Goal: Task Accomplishment & Management: Manage account settings

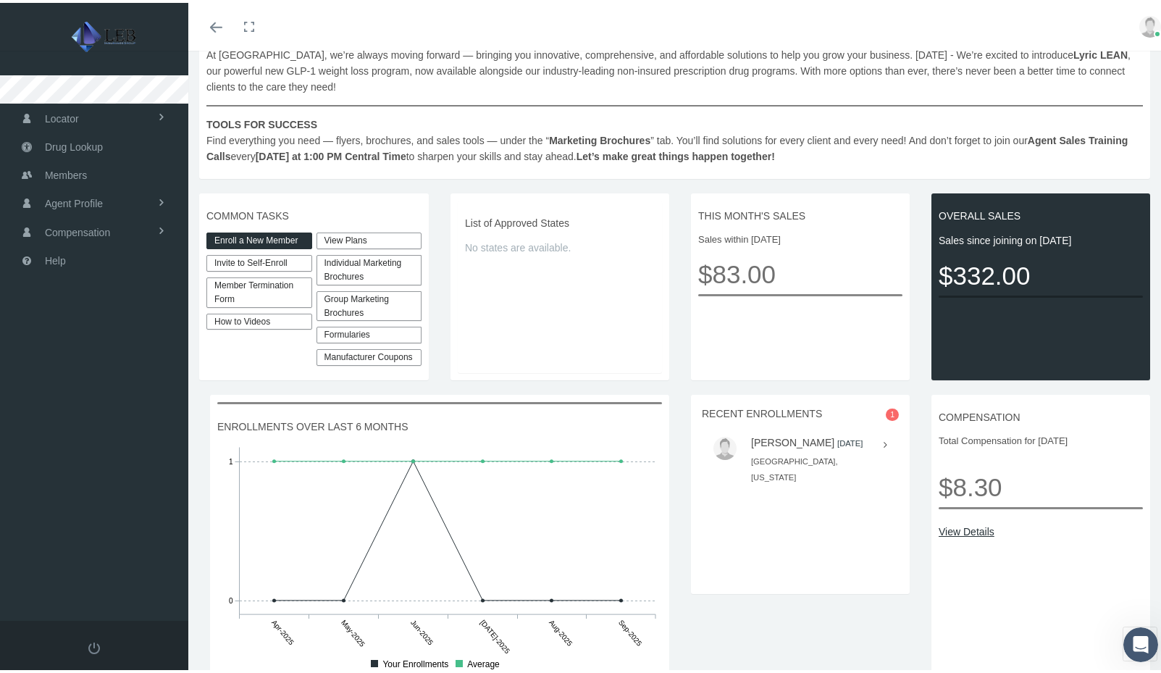
scroll to position [319, 0]
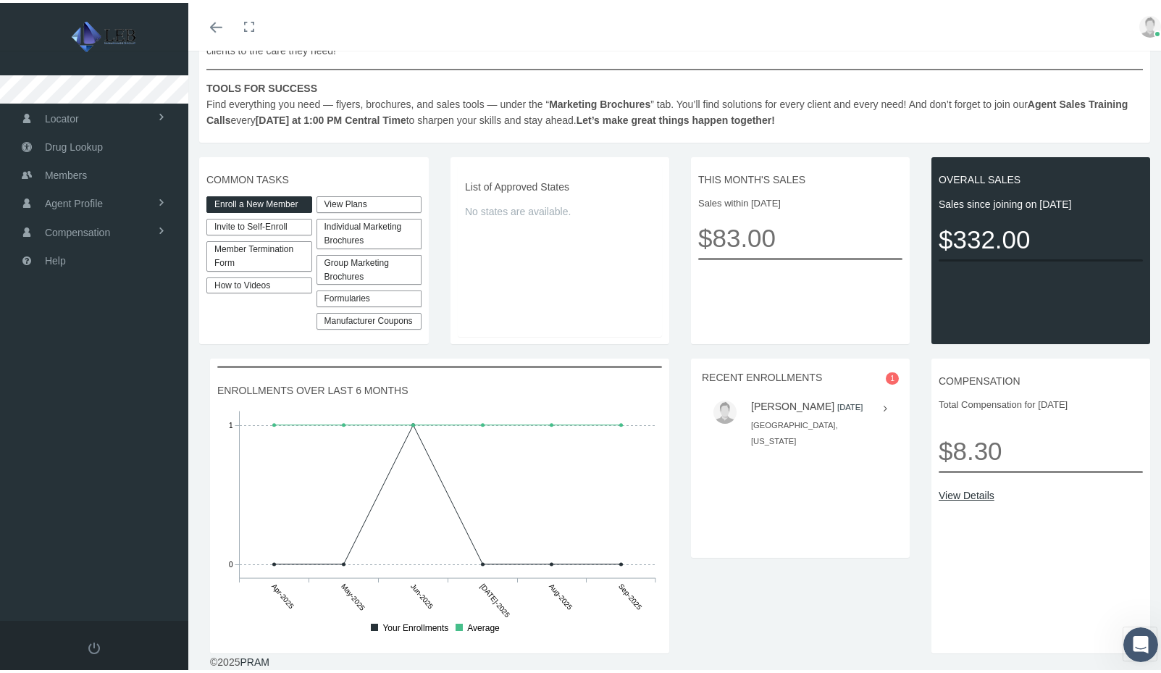
click at [884, 406] on icon at bounding box center [886, 406] width 4 height 16
click at [783, 410] on h5 "CHRISSY BOLTON 2025-06-01" at bounding box center [810, 404] width 118 height 12
click at [837, 408] on small "2025-06-01" at bounding box center [849, 404] width 25 height 9
click at [719, 406] on img at bounding box center [724, 409] width 23 height 23
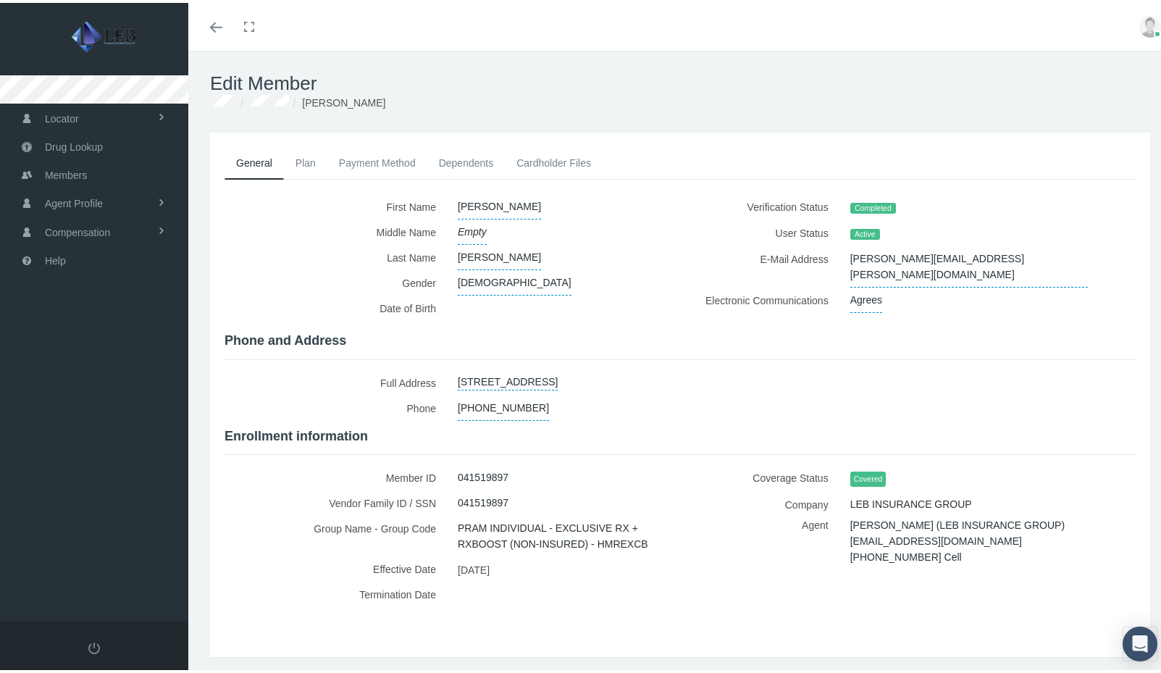
click at [301, 160] on link "Plan" at bounding box center [305, 160] width 43 height 32
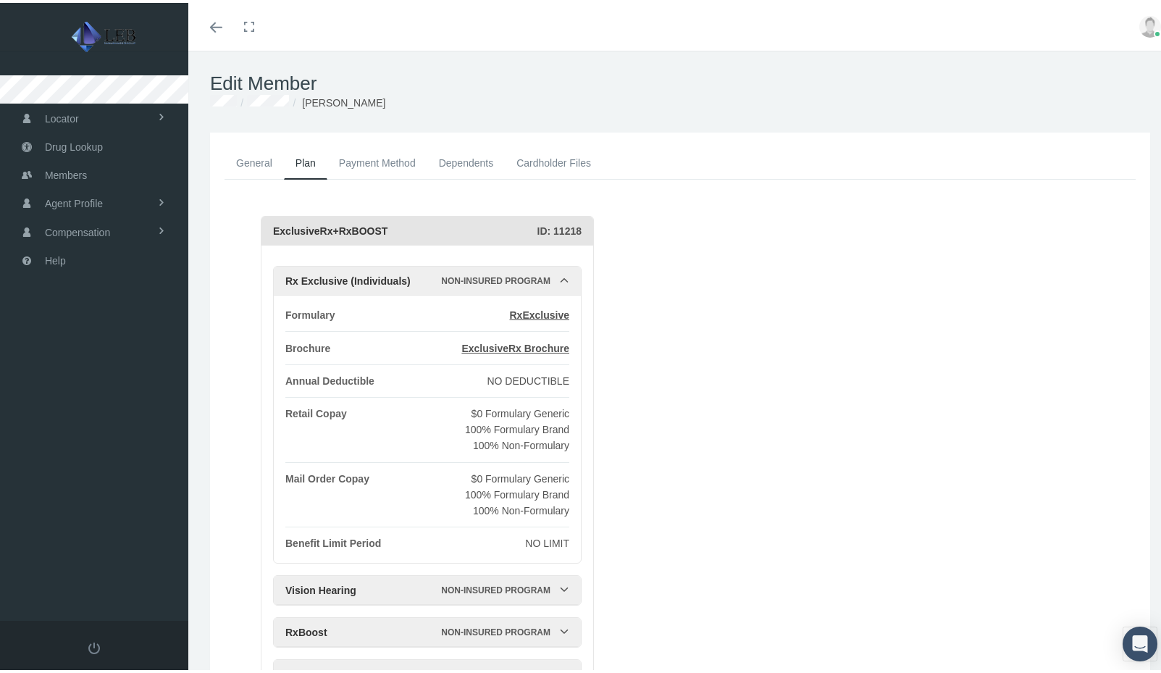
click at [374, 167] on link "Payment Method" at bounding box center [377, 160] width 100 height 32
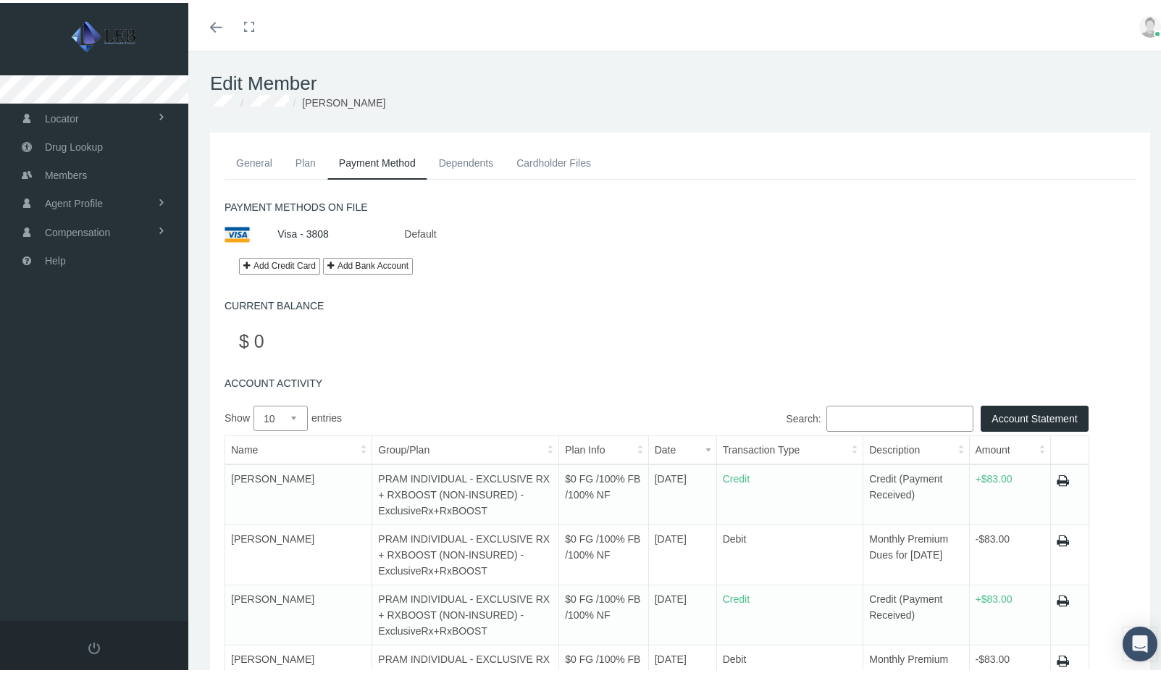
click at [452, 157] on link "Dependents" at bounding box center [466, 160] width 78 height 32
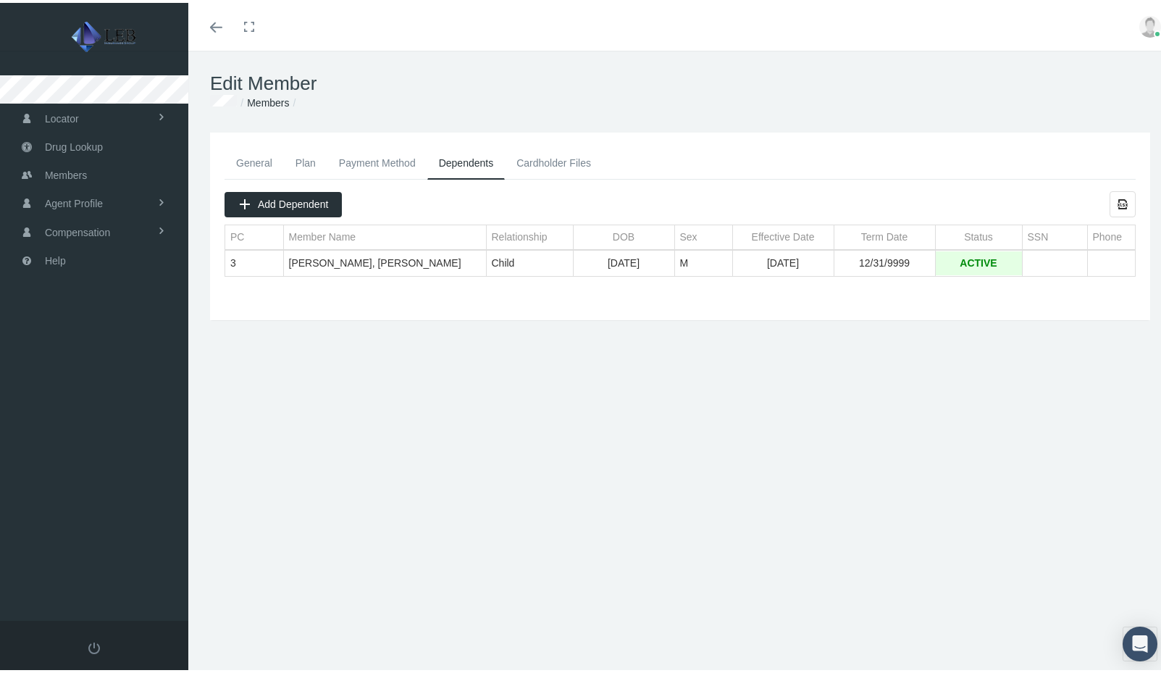
click at [242, 161] on link "General" at bounding box center [254, 160] width 59 height 32
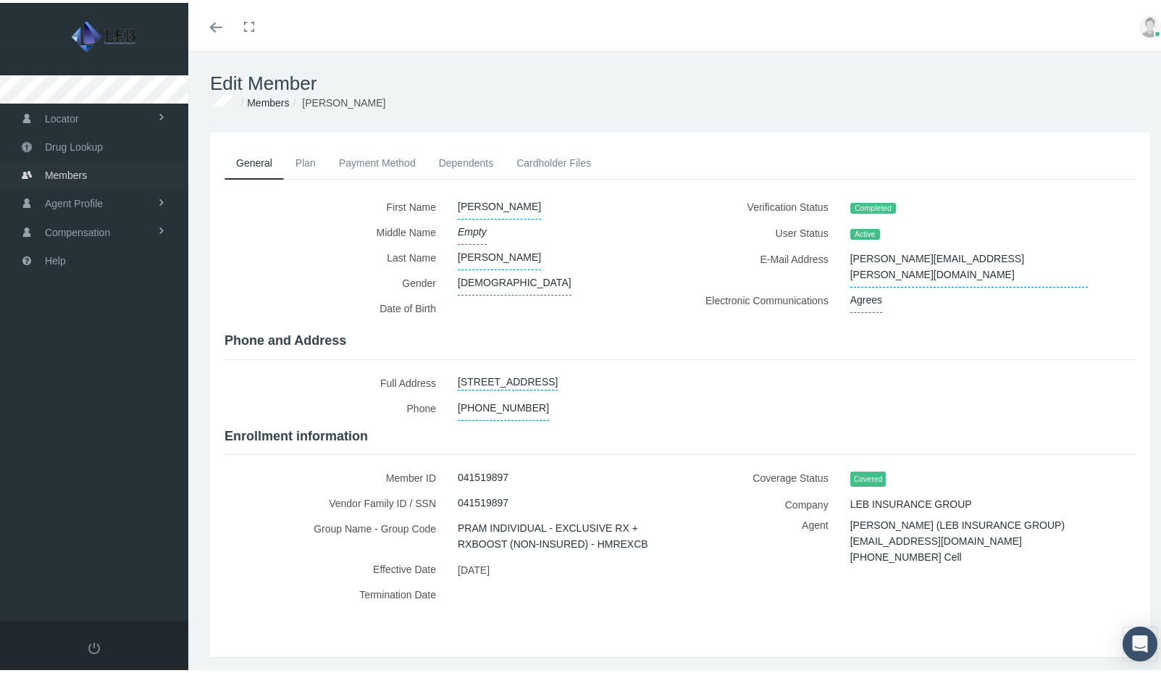
click at [98, 174] on link "Members" at bounding box center [94, 172] width 188 height 28
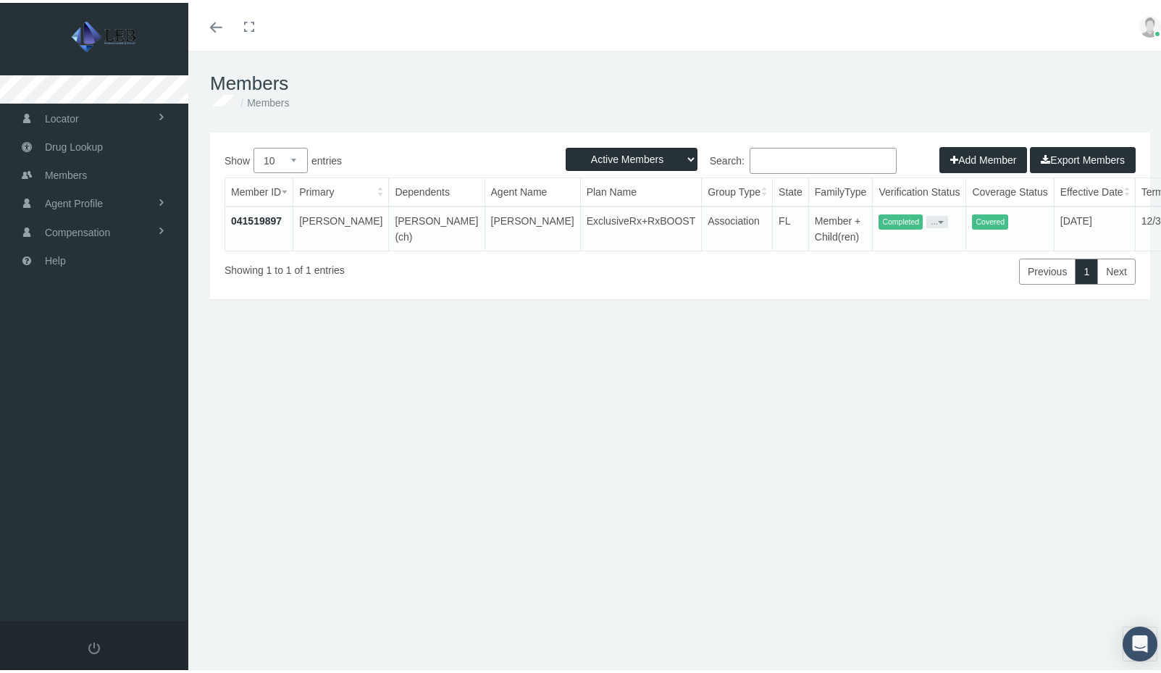
click at [253, 217] on link "041519897" at bounding box center [256, 218] width 51 height 12
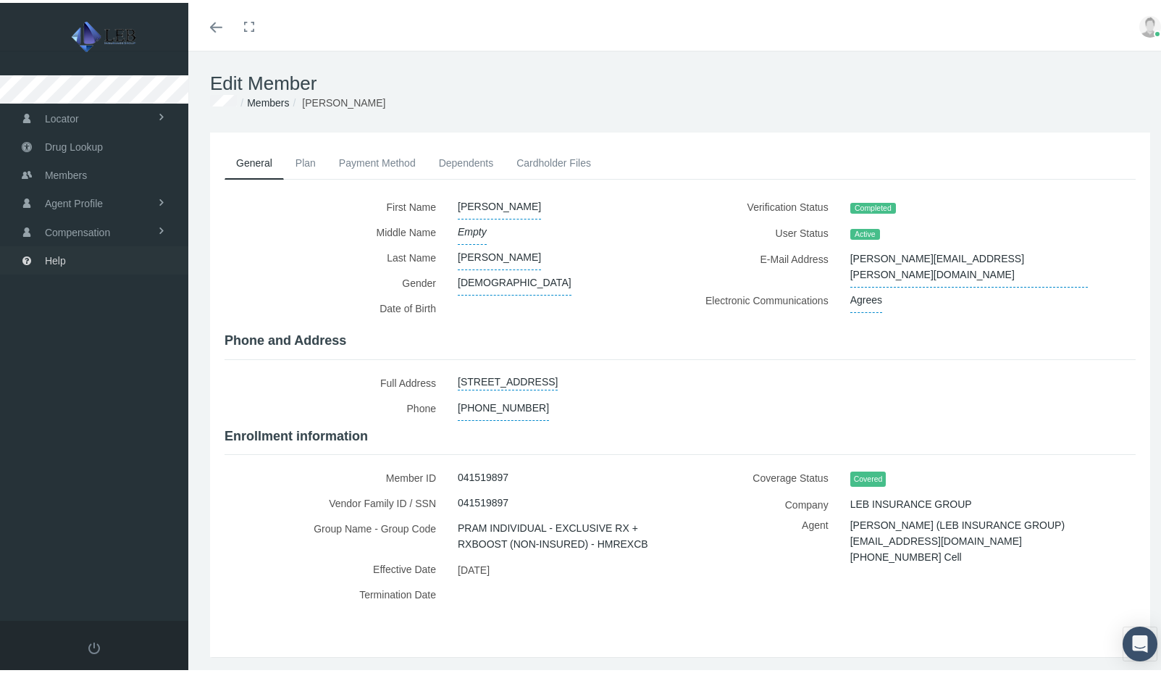
click at [56, 267] on span "Help" at bounding box center [55, 258] width 21 height 28
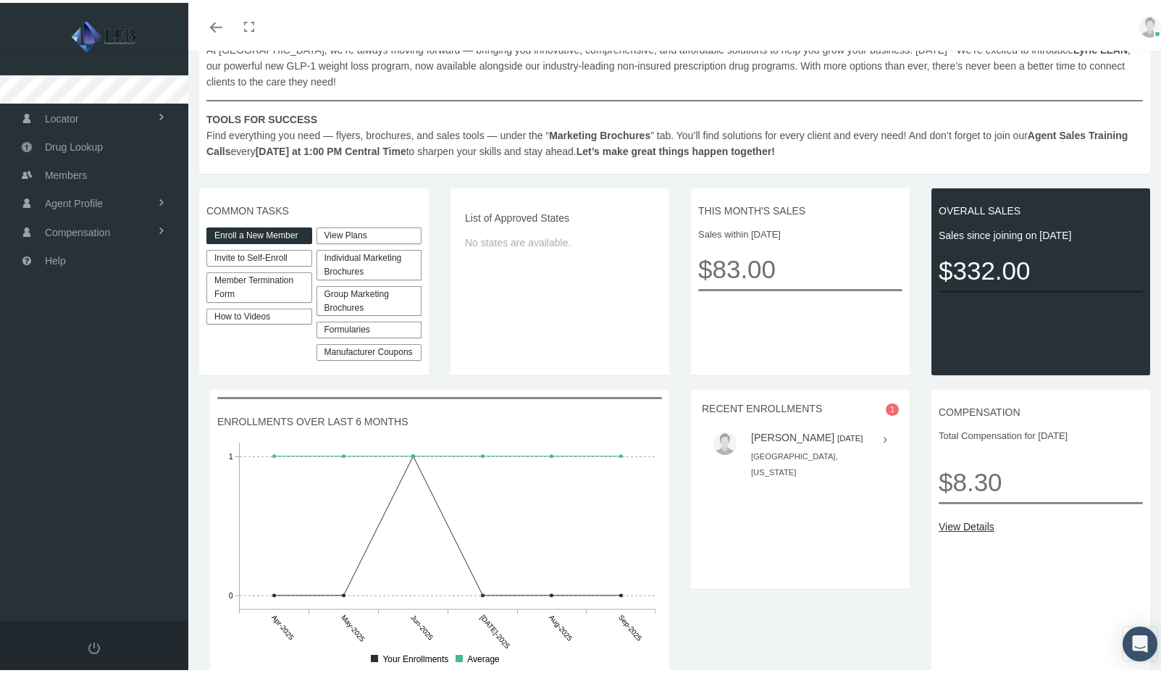
scroll to position [289, 0]
click at [245, 280] on link "Member Termination Form" at bounding box center [259, 284] width 106 height 30
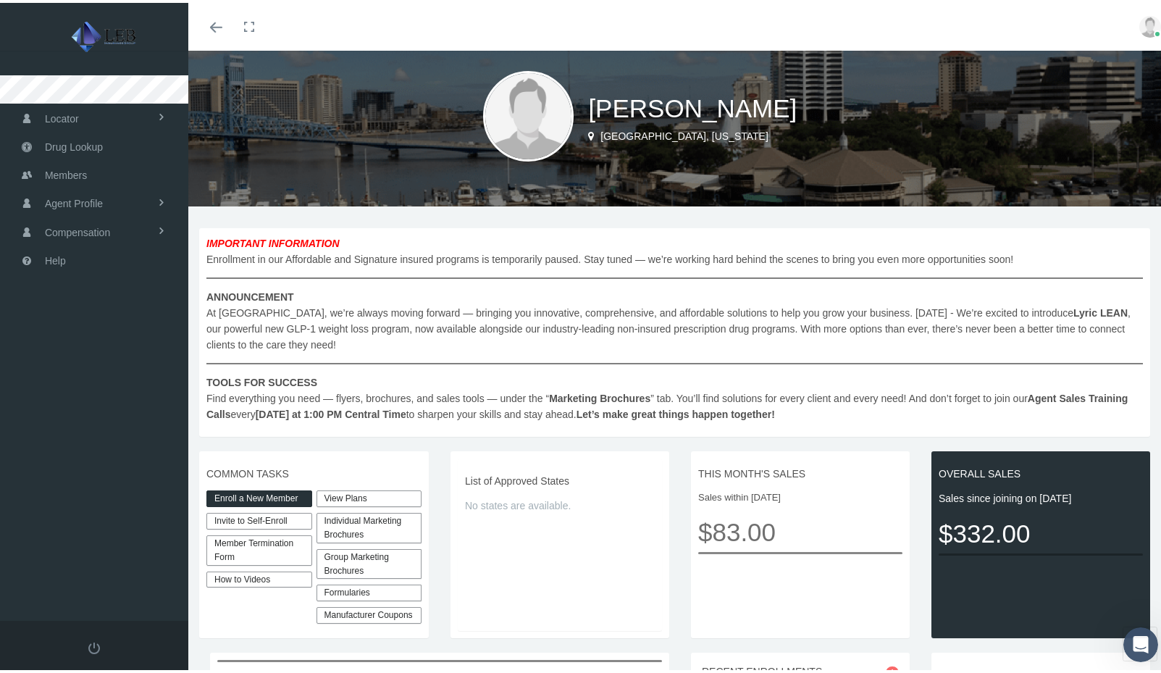
scroll to position [0, 0]
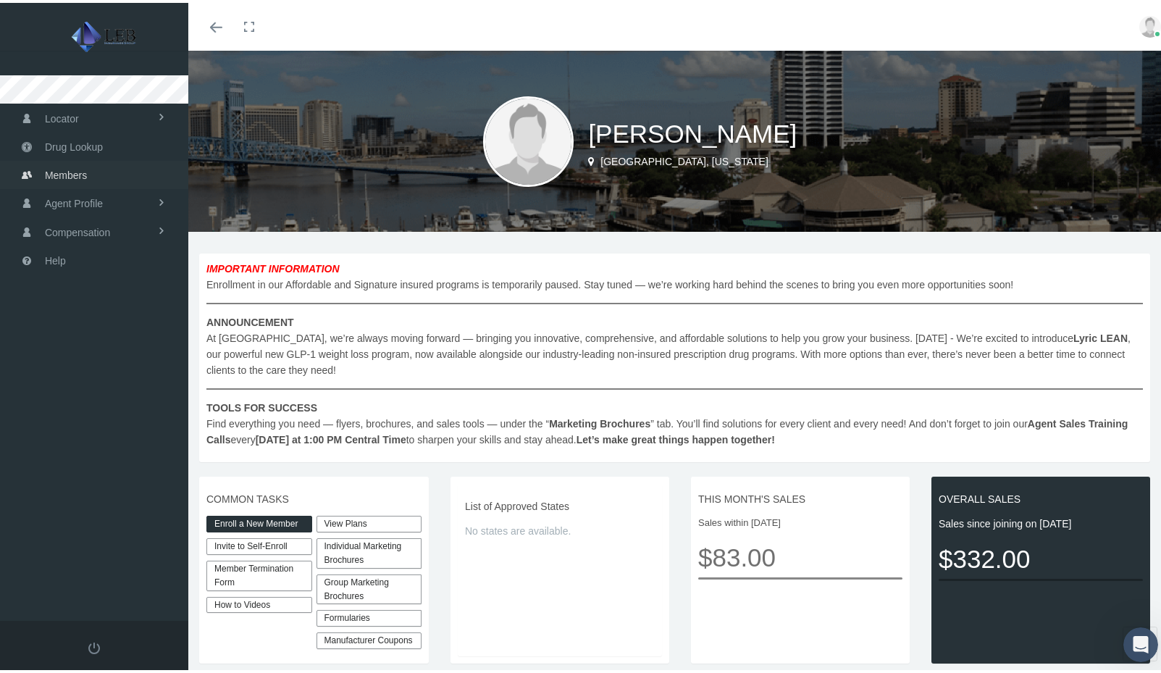
click at [70, 175] on span "Members" at bounding box center [66, 173] width 42 height 28
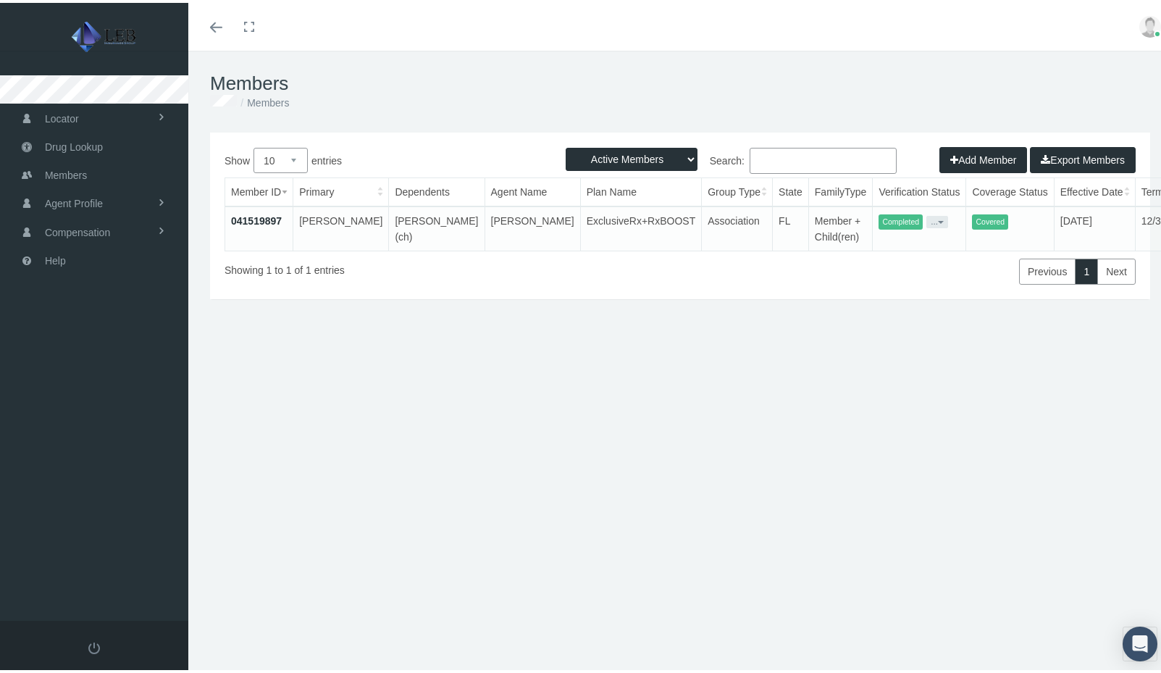
click at [258, 215] on link "041519897" at bounding box center [256, 218] width 51 height 12
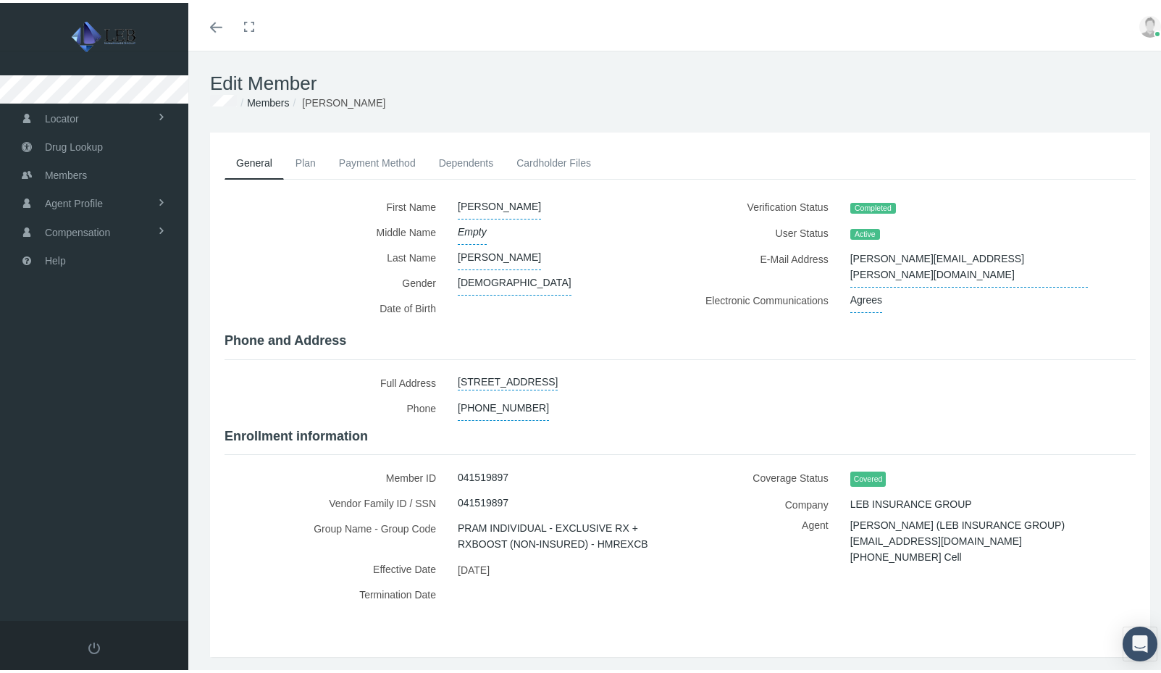
click at [377, 165] on link "Payment Method" at bounding box center [377, 160] width 100 height 32
